Goal: Task Accomplishment & Management: Manage account settings

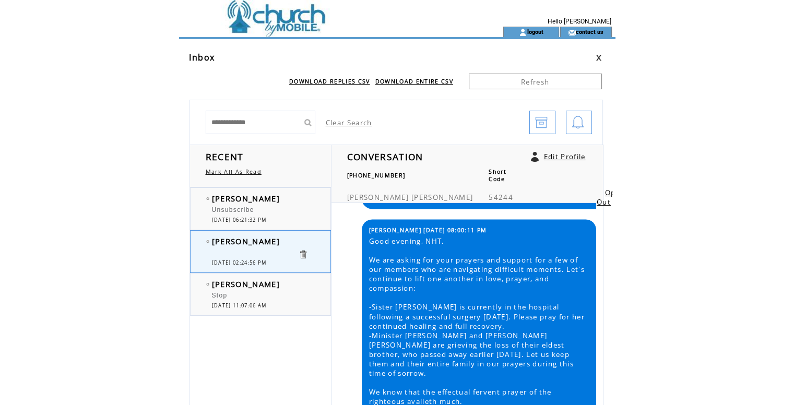
click at [268, 16] on td at bounding box center [322, 13] width 286 height 27
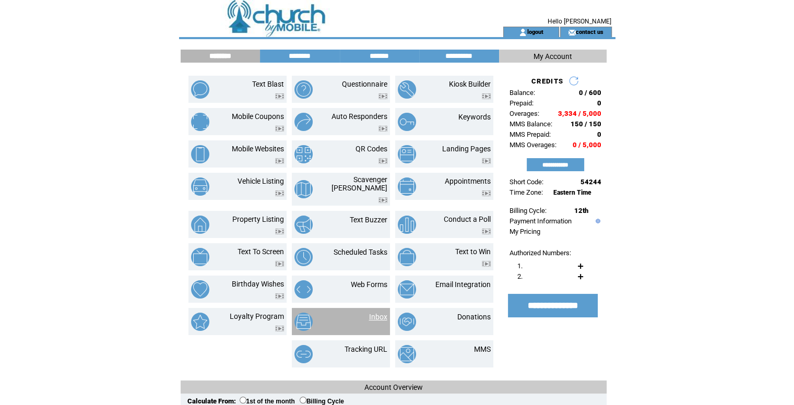
click at [374, 313] on link "Inbox" at bounding box center [378, 317] width 18 height 8
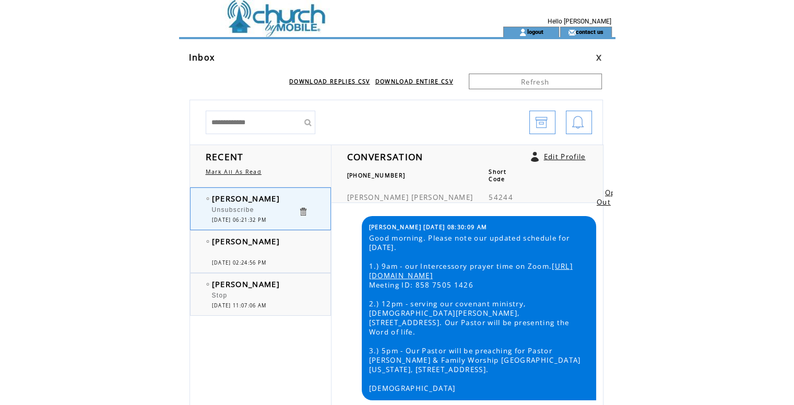
scroll to position [576, 0]
